Goal: Feedback & Contribution: Submit feedback/report problem

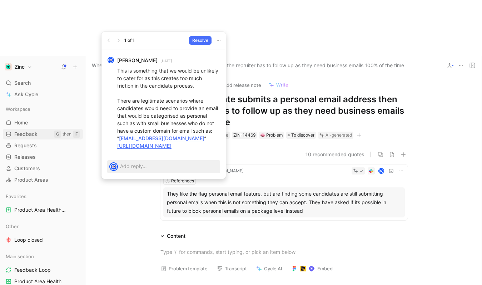
click at [24, 131] on span "Feedback" at bounding box center [25, 134] width 23 height 7
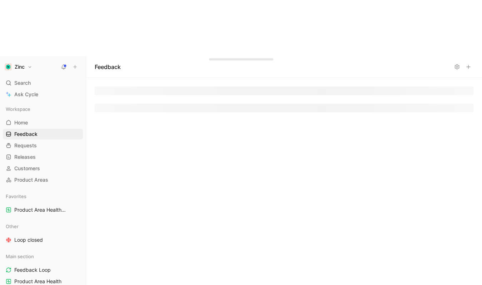
click at [467, 64] on icon at bounding box center [469, 67] width 6 height 6
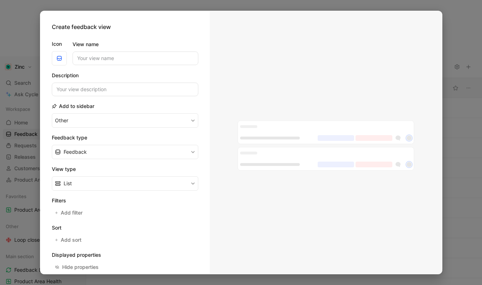
click at [445, 24] on div at bounding box center [241, 142] width 482 height 285
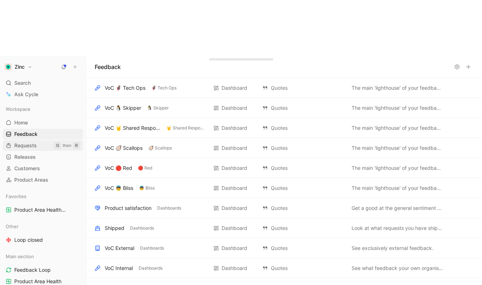
click at [30, 142] on span "Requests" at bounding box center [25, 145] width 23 height 7
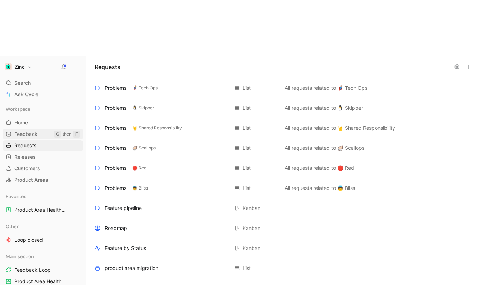
click at [36, 131] on span "Feedback" at bounding box center [25, 134] width 23 height 7
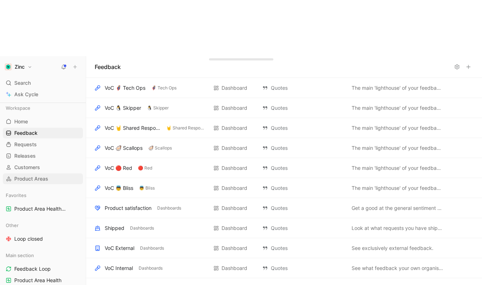
scroll to position [1, 0]
click at [45, 150] on link "Releases G then L" at bounding box center [43, 155] width 80 height 11
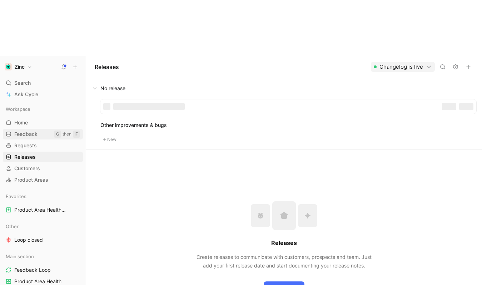
click at [36, 131] on span "Feedback" at bounding box center [25, 134] width 23 height 7
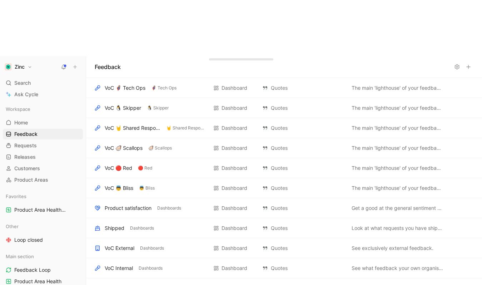
click at [471, 64] on icon at bounding box center [469, 67] width 6 height 6
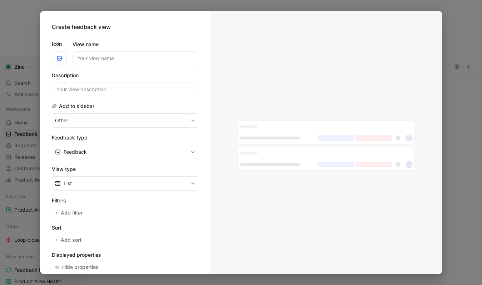
click at [455, 39] on div at bounding box center [241, 142] width 482 height 285
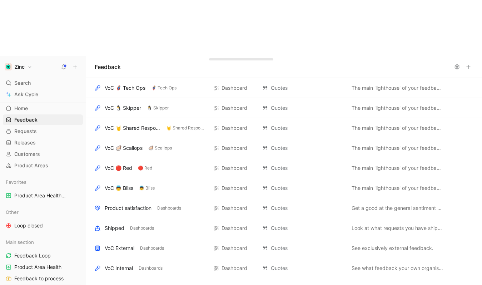
scroll to position [41, 0]
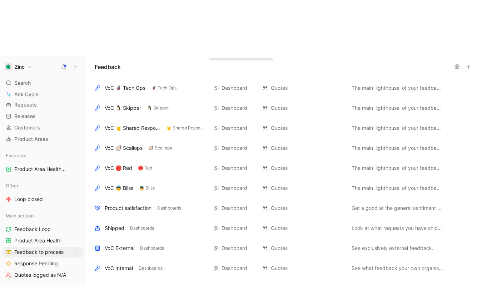
click at [45, 247] on link "Feedback to process" at bounding box center [43, 252] width 80 height 11
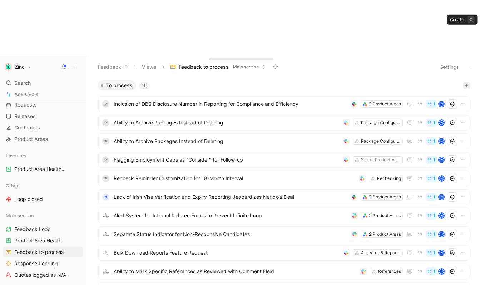
click at [465, 83] on icon "button" at bounding box center [467, 85] width 4 height 4
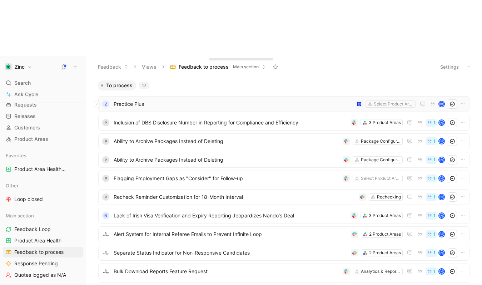
click at [235, 100] on span "Practice Plus" at bounding box center [233, 104] width 239 height 9
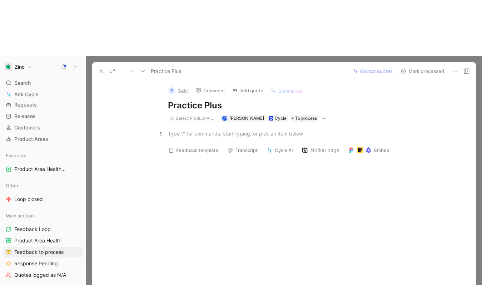
click at [194, 130] on div at bounding box center [291, 134] width 247 height 8
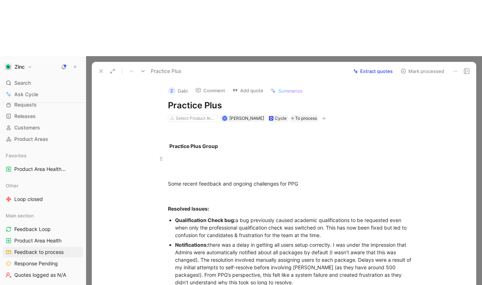
click at [290, 153] on p at bounding box center [291, 159] width 275 height 12
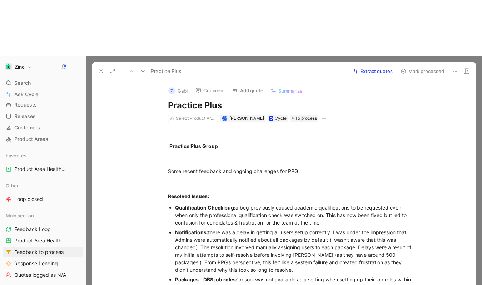
click at [175, 85] on button "Z Gabi" at bounding box center [178, 90] width 26 height 11
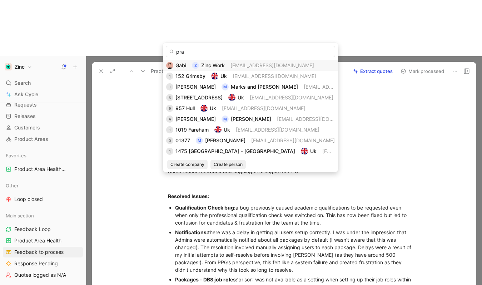
type input "prac"
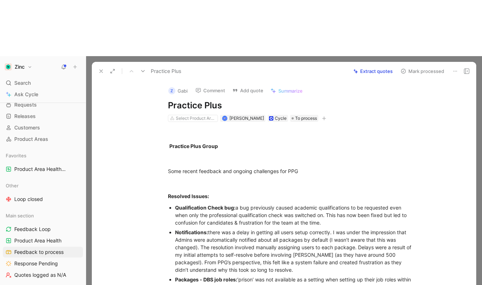
click at [177, 85] on button "Z Gabi" at bounding box center [178, 90] width 26 height 11
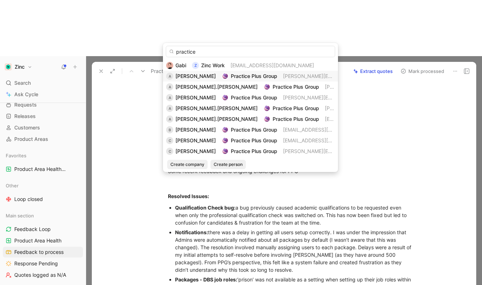
type input "practice"
click at [231, 80] on div "Practice Plus Group" at bounding box center [254, 76] width 46 height 9
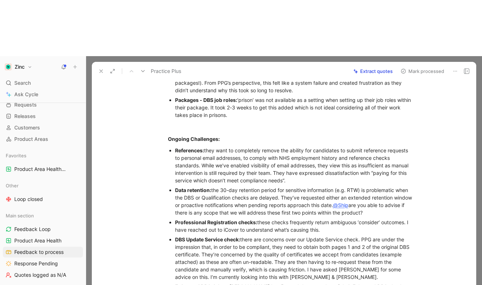
scroll to position [186, 0]
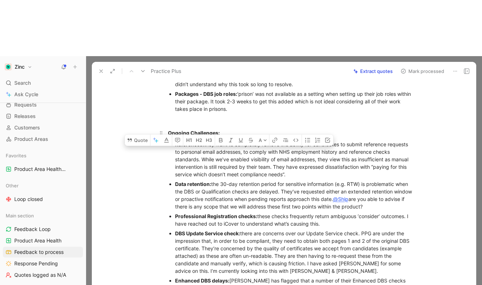
drag, startPoint x: 321, startPoint y: 115, endPoint x: 172, endPoint y: 82, distance: 152.3
click at [175, 141] on div "References: they want to completely remove the ability for candidates to submit…" at bounding box center [295, 160] width 240 height 38
click at [140, 134] on button "Quote" at bounding box center [137, 139] width 25 height 11
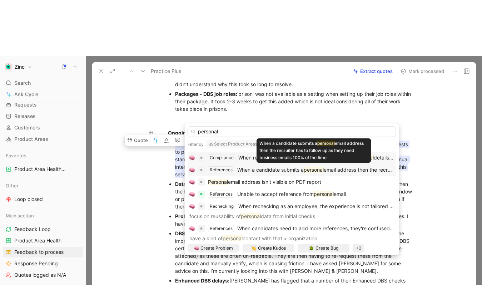
type input "personal"
click at [317, 165] on div "References When a candidate submits a personal email address then the recruiter…" at bounding box center [292, 170] width 209 height 12
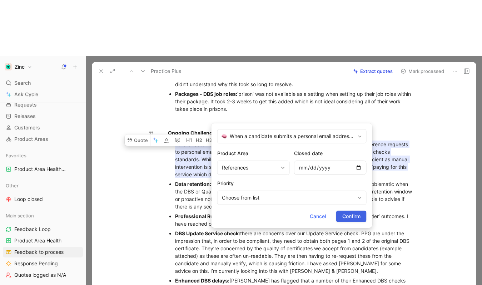
click at [348, 216] on span "Confirm" at bounding box center [352, 216] width 18 height 9
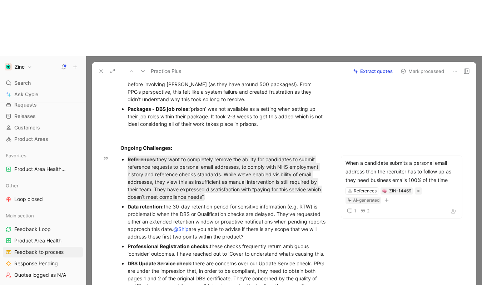
click at [138, 203] on div "Data retention: the 30-day retention period for sensitive information (e.g. RTW…" at bounding box center [228, 222] width 200 height 38
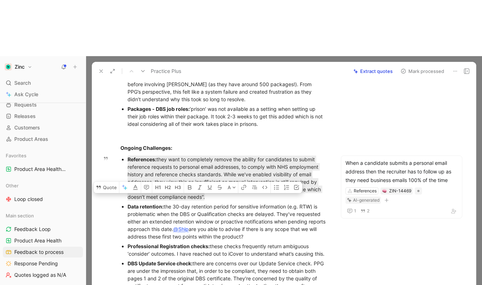
drag, startPoint x: 272, startPoint y: 178, endPoint x: 125, endPoint y: 150, distance: 150.0
click at [125, 154] on ul "References: they want to completely remove the ability for candidates to submit…" at bounding box center [224, 249] width 234 height 191
click at [105, 182] on button "Quote" at bounding box center [106, 187] width 25 height 11
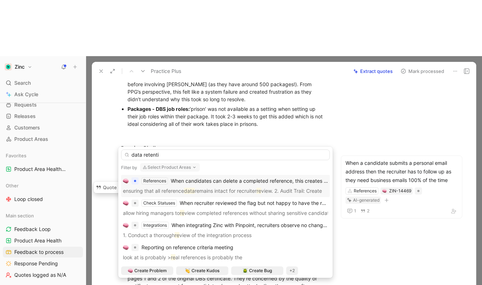
type input "data retentio"
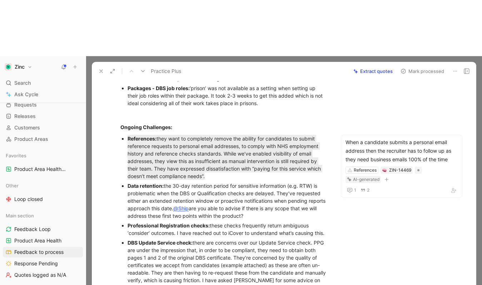
scroll to position [227, 0]
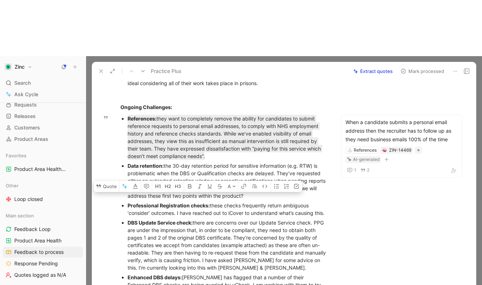
drag, startPoint x: 158, startPoint y: 162, endPoint x: 116, endPoint y: 148, distance: 44.5
click at [116, 148] on ul "References: they want to completely remove the ability for candidates to submit…" at bounding box center [224, 209] width 234 height 191
click at [126, 174] on ul "References: they want to completely remove the ability for candidates to submit…" at bounding box center [224, 209] width 234 height 191
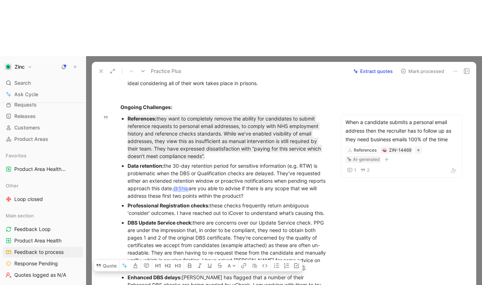
drag, startPoint x: 279, startPoint y: 254, endPoint x: 113, endPoint y: 231, distance: 167.4
click at [113, 231] on ul "References: they want to completely remove the ability for candidates to submit…" at bounding box center [224, 209] width 234 height 191
click at [109, 260] on button "Quote" at bounding box center [106, 265] width 25 height 11
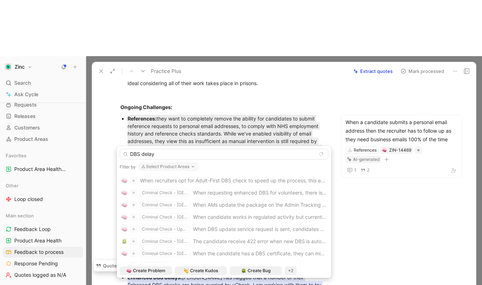
scroll to position [0, 0]
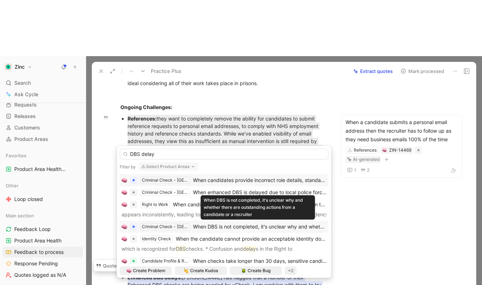
type input "DBS delay"
click at [244, 227] on span "When DBS is not completed, it's unclear why and whether there are outstanding a…" at bounding box center [332, 226] width 278 height 6
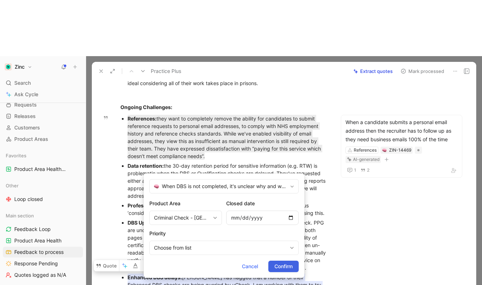
click at [289, 263] on span "Confirm" at bounding box center [284, 266] width 18 height 9
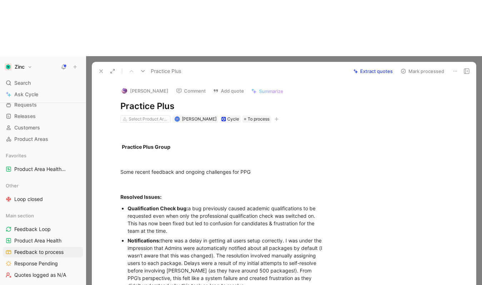
click at [177, 89] on use at bounding box center [179, 91] width 5 height 5
click at [180, 153] on p at bounding box center [224, 159] width 234 height 12
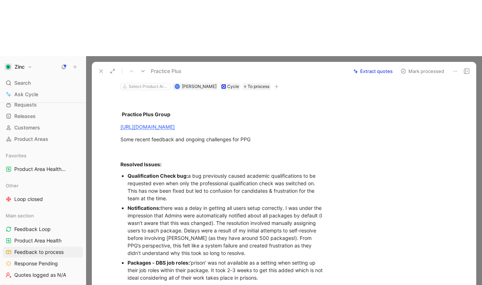
scroll to position [126, 0]
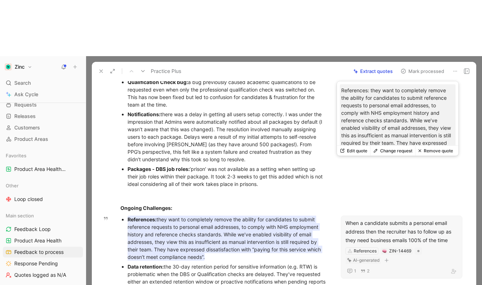
click at [369, 219] on div "When a candidate submits a personal email address then the recruiter has to fol…" at bounding box center [402, 232] width 112 height 26
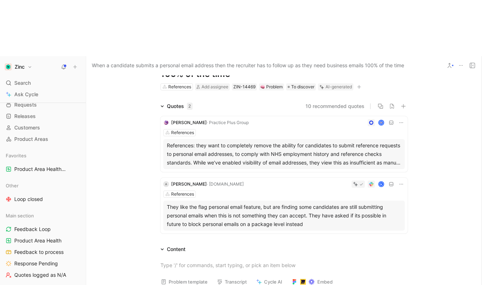
scroll to position [11, 0]
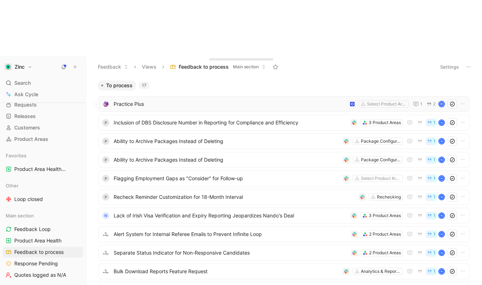
click at [210, 100] on span "Practice Plus" at bounding box center [230, 104] width 232 height 9
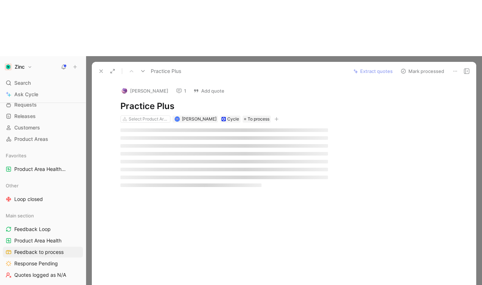
click at [409, 66] on button "Mark processed" at bounding box center [423, 71] width 50 height 10
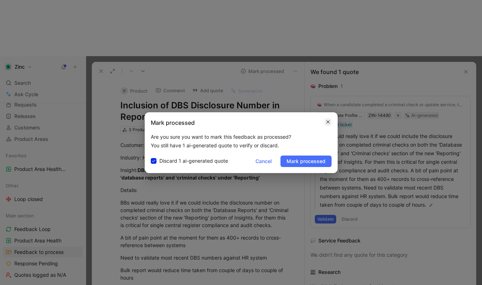
click at [329, 122] on icon "button" at bounding box center [327, 121] width 3 height 3
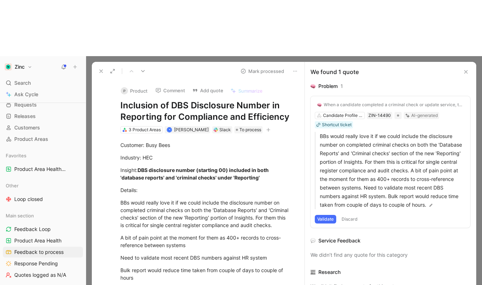
click at [348, 215] on button "Discard" at bounding box center [349, 219] width 21 height 9
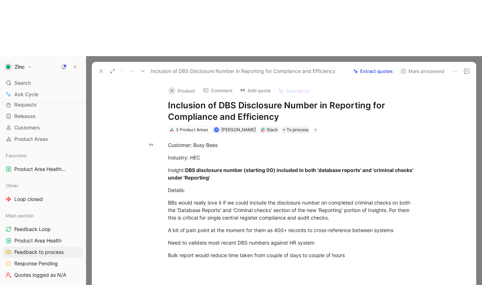
click at [428, 66] on button "Mark processed" at bounding box center [423, 71] width 50 height 10
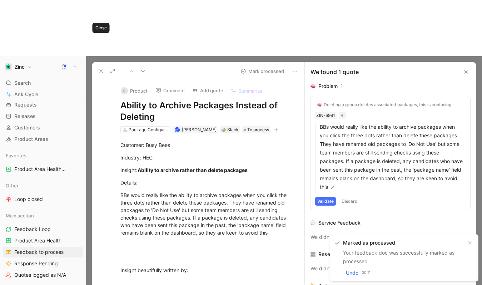
click at [102, 68] on icon at bounding box center [101, 71] width 6 height 6
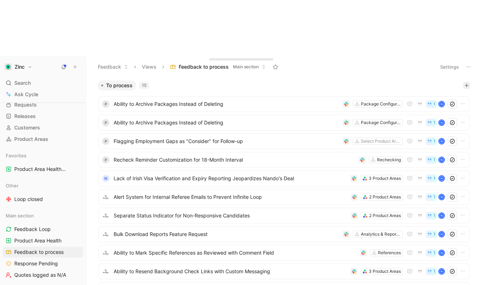
click at [467, 84] on icon "button" at bounding box center [467, 86] width 0 height 4
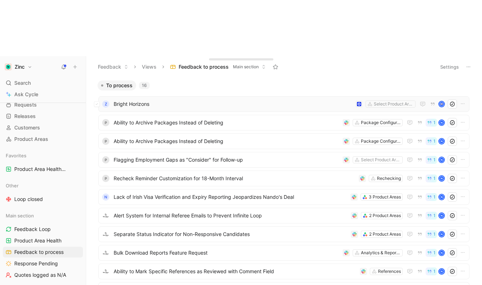
click at [173, 100] on span "Bright Horizons" at bounding box center [233, 104] width 239 height 9
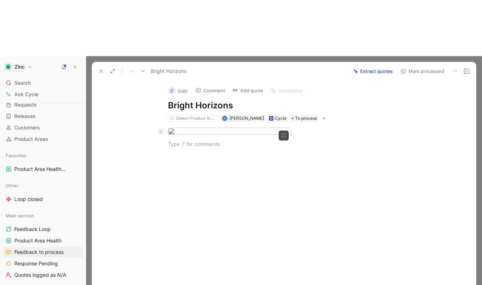
click at [159, 129] on icon at bounding box center [161, 132] width 6 height 6
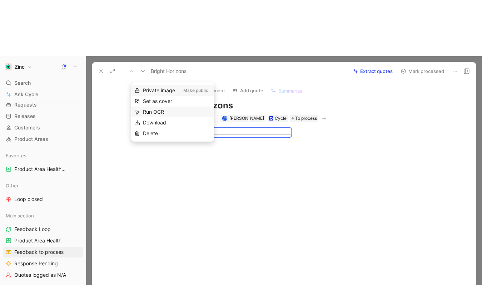
click at [184, 109] on div "Run OCR" at bounding box center [177, 112] width 68 height 9
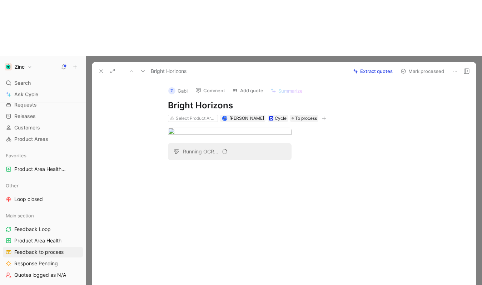
click at [243, 211] on div at bounding box center [291, 220] width 369 height 85
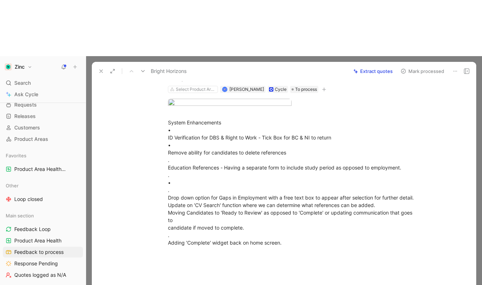
scroll to position [41, 0]
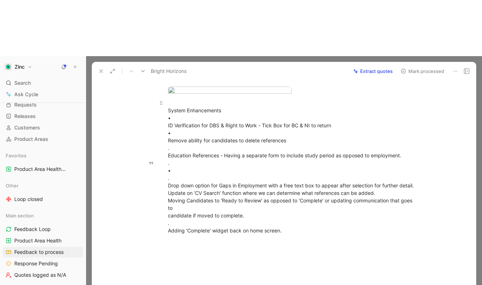
drag, startPoint x: 320, startPoint y: 147, endPoint x: 156, endPoint y: 146, distance: 163.8
click at [156, 146] on p "System Enhancements • ID Verification for DBS & Right to Work - Tick Box for BC…" at bounding box center [291, 166] width 275 height 139
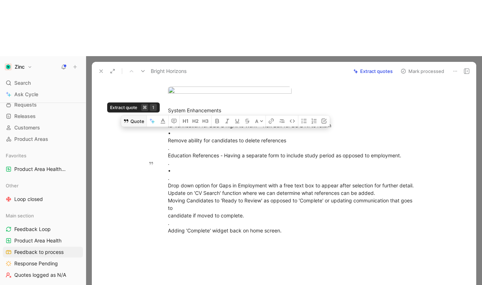
click at [141, 127] on button "Quote" at bounding box center [133, 120] width 25 height 11
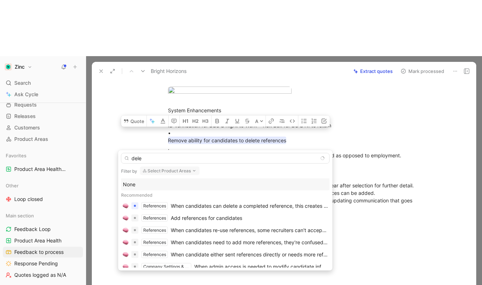
type input "delet"
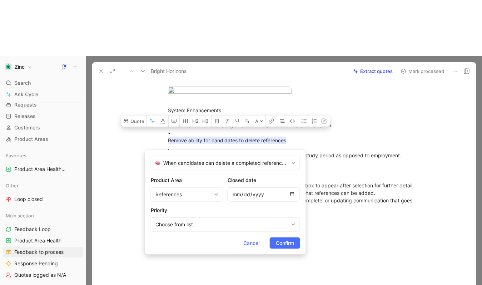
click at [282, 244] on span "Confirm" at bounding box center [285, 243] width 18 height 9
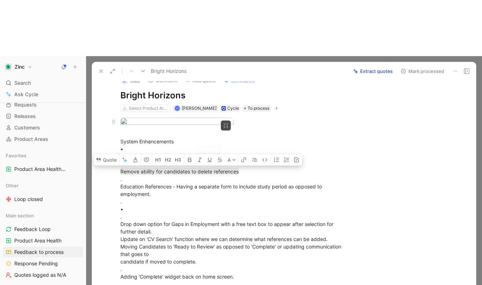
scroll to position [0, 0]
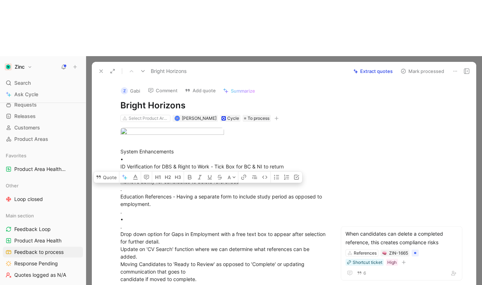
click at [124, 87] on div "Z" at bounding box center [124, 90] width 7 height 7
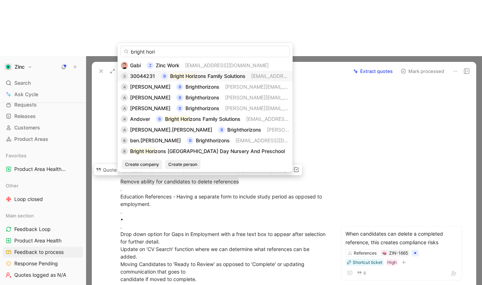
type input "bright hori"
click at [188, 76] on mark "Bright Hori" at bounding box center [182, 76] width 25 height 6
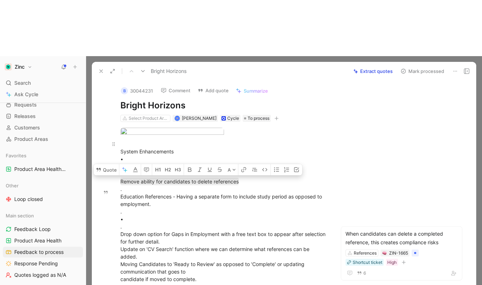
click at [180, 204] on div "System Enhancements • ID Verification for DBS & Right to Work - Tick Box for BC…" at bounding box center [223, 219] width 207 height 158
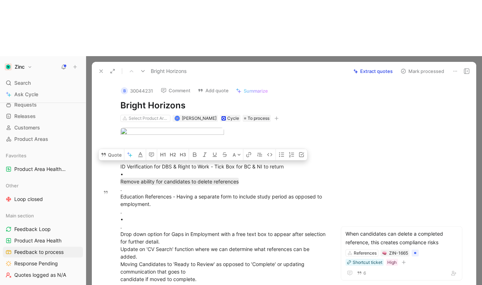
drag, startPoint x: 300, startPoint y: 161, endPoint x: 100, endPoint y: 158, distance: 199.5
click at [97, 162] on div "B 30044231 Comment Add quote Summarize Bright Horizons Select Product Areas [PE…" at bounding box center [284, 207] width 384 height 255
click at [108, 149] on button "Quote" at bounding box center [111, 154] width 25 height 11
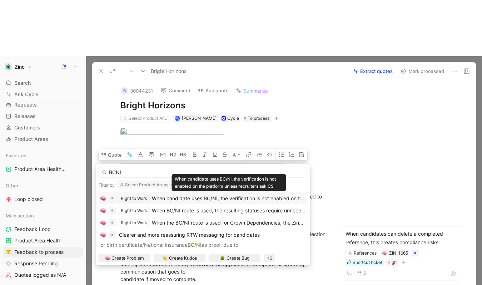
type input "BCNI"
click at [185, 200] on span "When candidate uses BC/NI, the verification is not enabled on the platform unle…" at bounding box center [268, 198] width 232 height 6
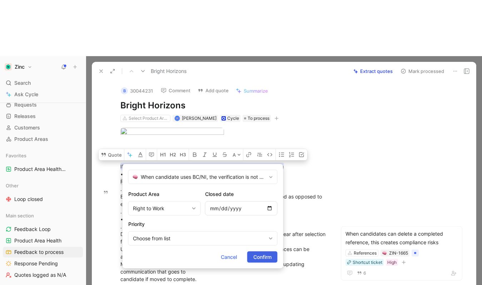
click at [271, 257] on span "Confirm" at bounding box center [263, 257] width 18 height 9
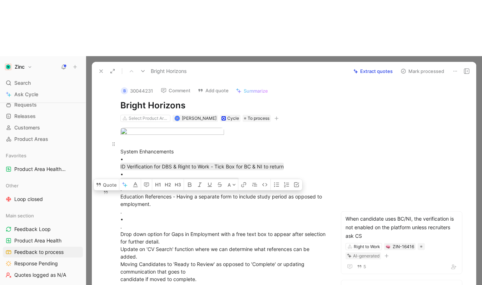
drag, startPoint x: 199, startPoint y: 200, endPoint x: 120, endPoint y: 184, distance: 80.5
click at [120, 185] on div "System Enhancements • ID Verification for DBS & Right to Work - Tick Box for BC…" at bounding box center [223, 219] width 207 height 158
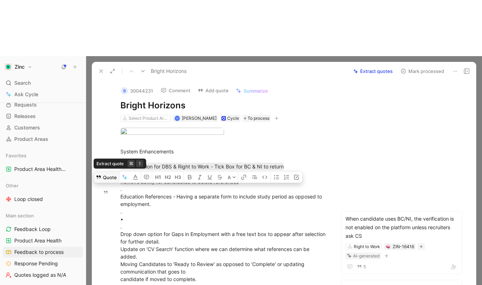
click at [115, 172] on button "Quote" at bounding box center [106, 177] width 25 height 11
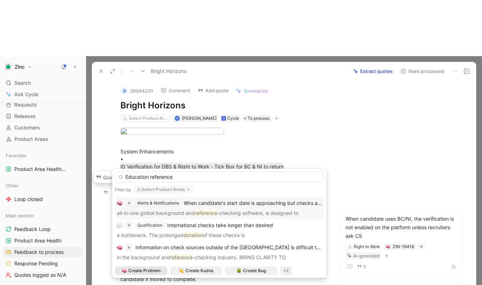
type input "Education reference"
click at [149, 271] on span "Create Problem" at bounding box center [144, 270] width 33 height 7
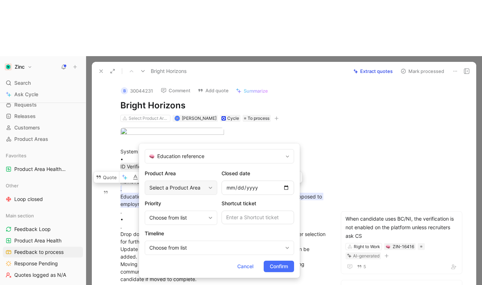
click at [193, 186] on div "Select a Product Area" at bounding box center [177, 187] width 56 height 9
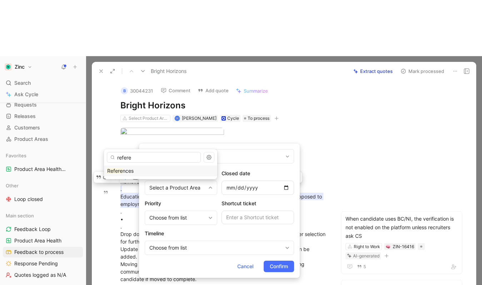
type input "refere"
click at [167, 169] on div "Refere nces" at bounding box center [160, 171] width 107 height 9
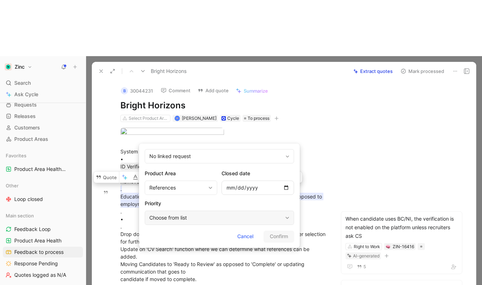
drag, startPoint x: 199, startPoint y: 201, endPoint x: 240, endPoint y: 211, distance: 41.7
click at [201, 201] on h2 "Priority" at bounding box center [219, 203] width 149 height 9
click at [205, 213] on div "Choose from list" at bounding box center [215, 217] width 133 height 9
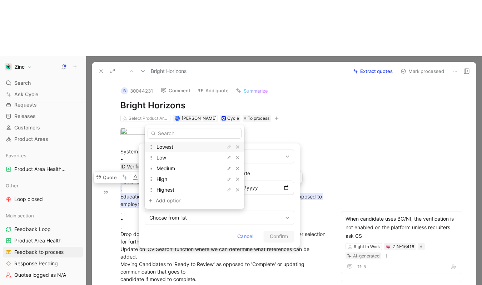
drag, startPoint x: 208, startPoint y: 235, endPoint x: 267, endPoint y: 238, distance: 59.8
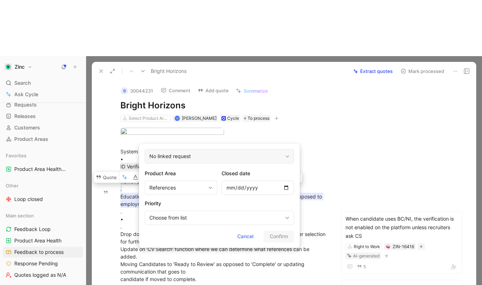
click at [185, 151] on div "No linked request" at bounding box center [219, 156] width 149 height 14
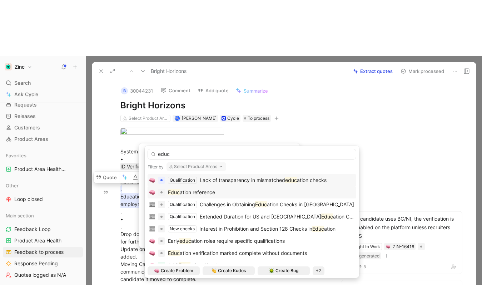
type input "educ"
click at [181, 193] on span "ation reference" at bounding box center [197, 192] width 35 height 6
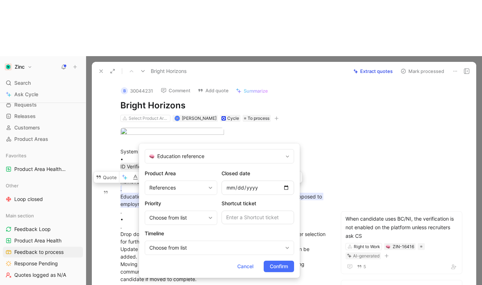
drag, startPoint x: 281, startPoint y: 267, endPoint x: 282, endPoint y: 259, distance: 7.5
click at [281, 266] on span "Confirm" at bounding box center [279, 266] width 18 height 9
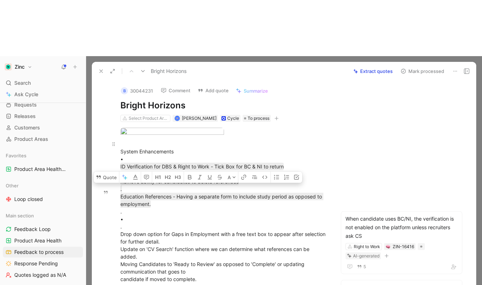
drag, startPoint x: 179, startPoint y: 207, endPoint x: 183, endPoint y: 200, distance: 8.5
click at [180, 207] on div "System Enhancements • ID Verification for DBS & Right to Work - Tick Box for BC…" at bounding box center [223, 219] width 207 height 158
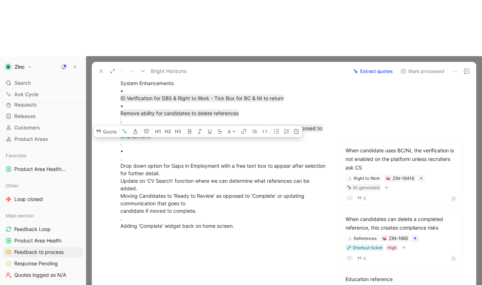
scroll to position [117, 0]
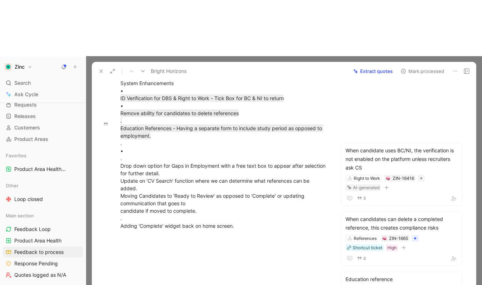
click at [213, 119] on div "System Enhancements • ID Verification for DBS & Right to Work - Tick Box for BC…" at bounding box center [223, 151] width 207 height 158
click at [157, 135] on div "System Enhancements • ID Verification for DBS & Right to Work - Tick Box for BC…" at bounding box center [223, 151] width 207 height 158
click at [282, 165] on div "System Enhancements • ID Verification for DBS & Right to Work - Tick Box for BC…" at bounding box center [223, 151] width 207 height 158
